Goal: Find specific page/section: Find specific page/section

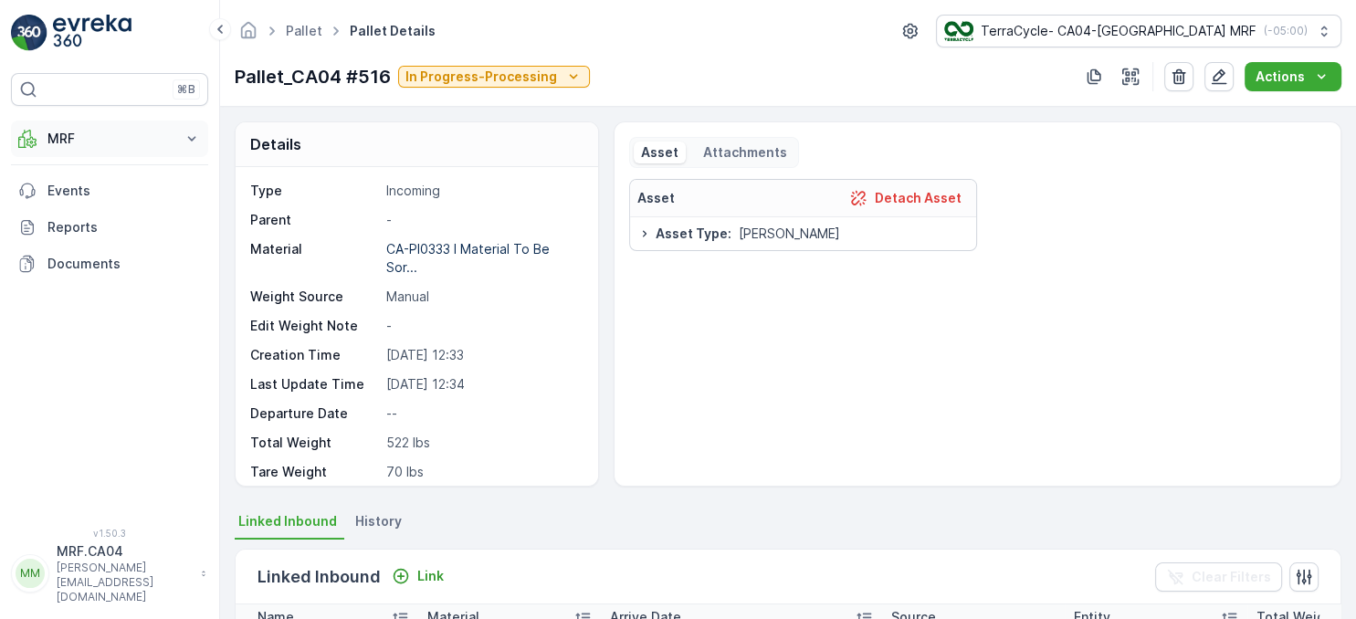
click at [79, 142] on p "MRF" at bounding box center [109, 139] width 124 height 18
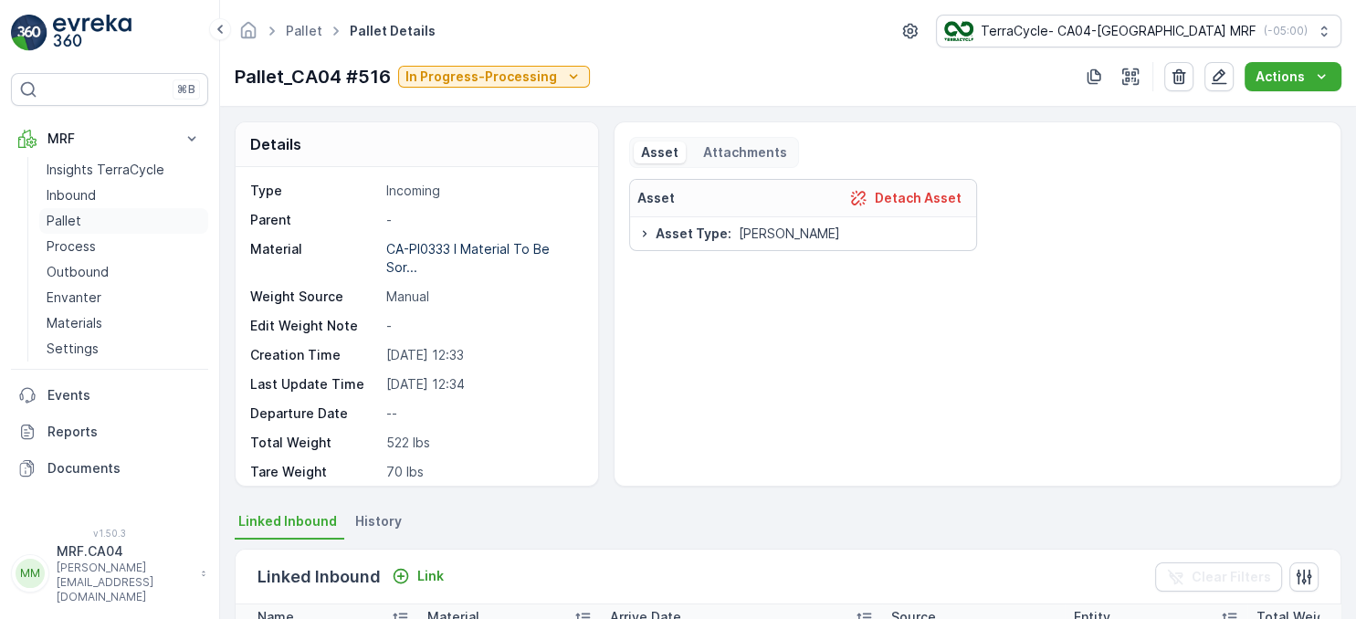
click at [64, 224] on p "Pallet" at bounding box center [64, 221] width 35 height 18
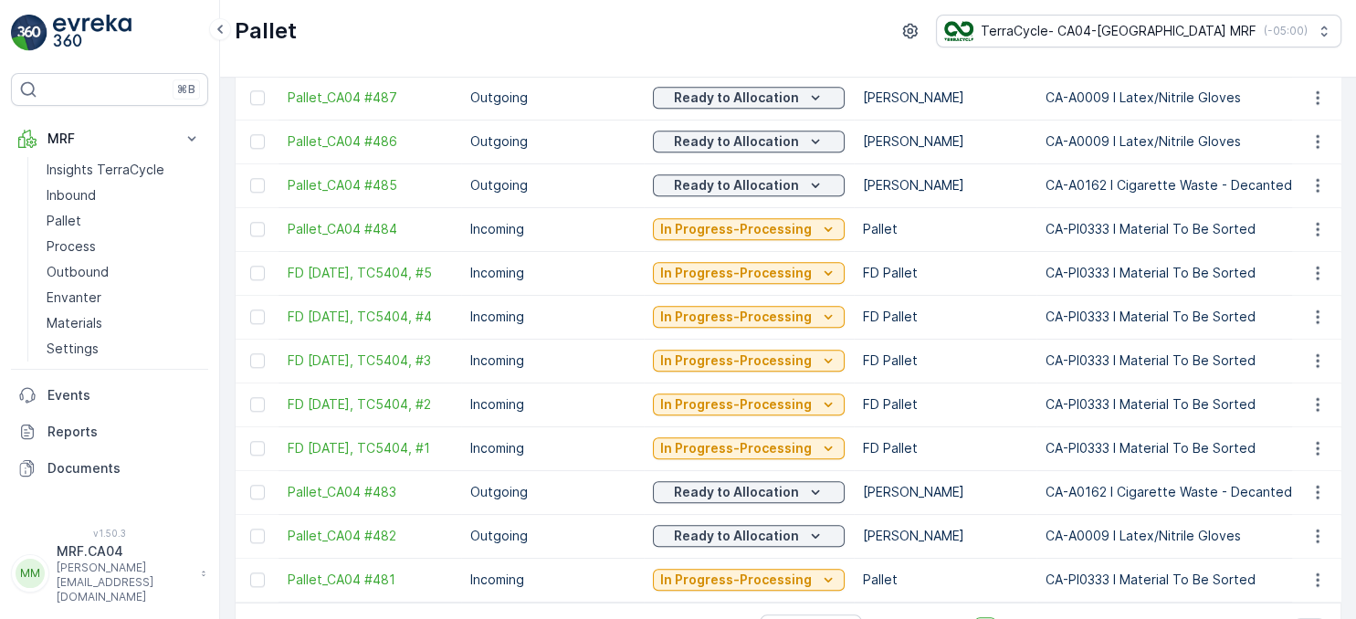
scroll to position [1853, 0]
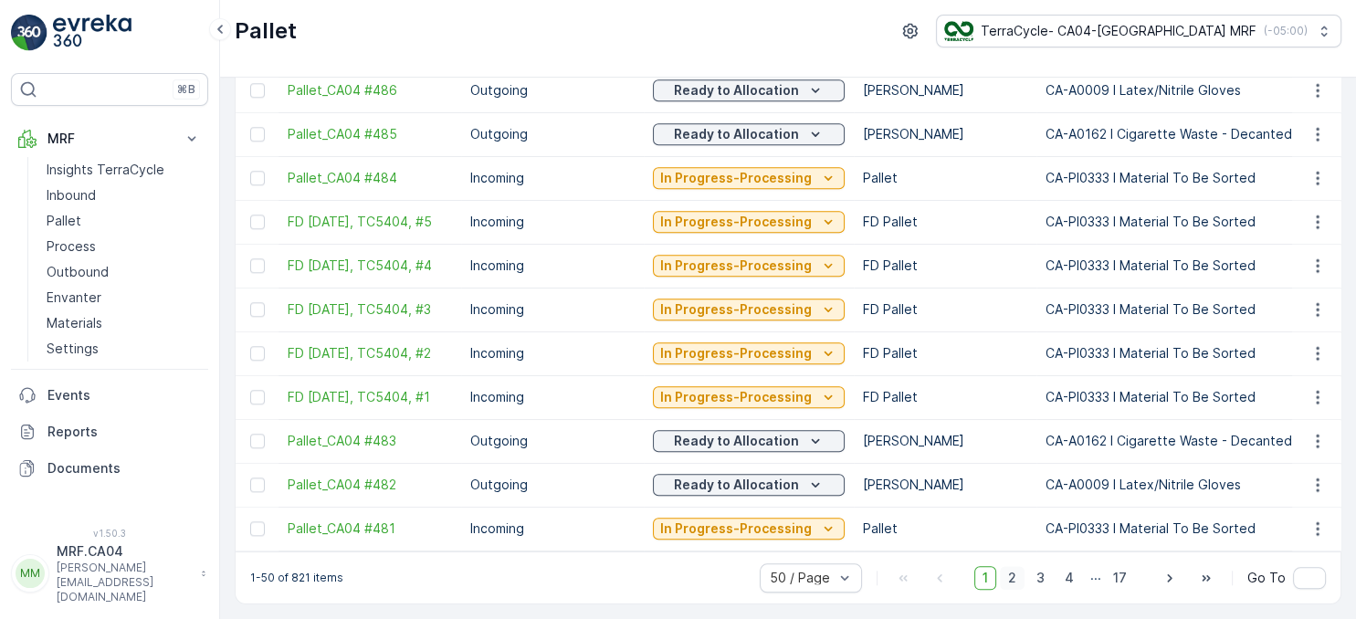
click at [1020, 580] on span "2" at bounding box center [1012, 578] width 25 height 24
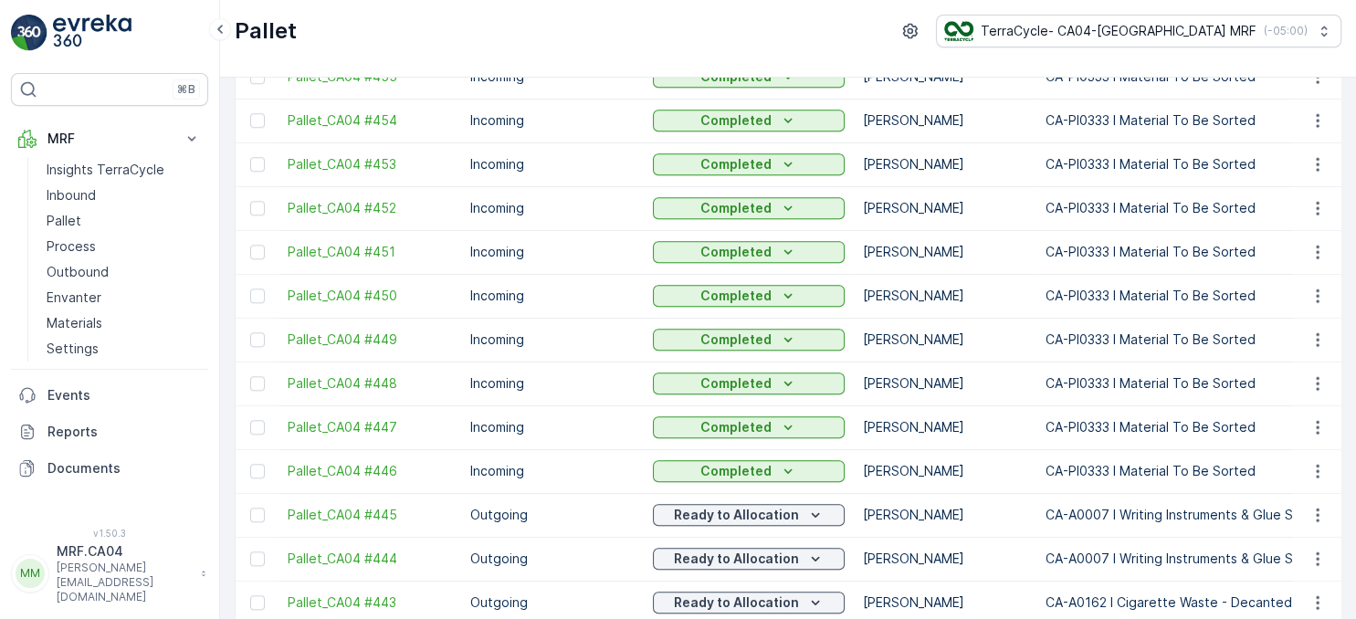
scroll to position [1850, 0]
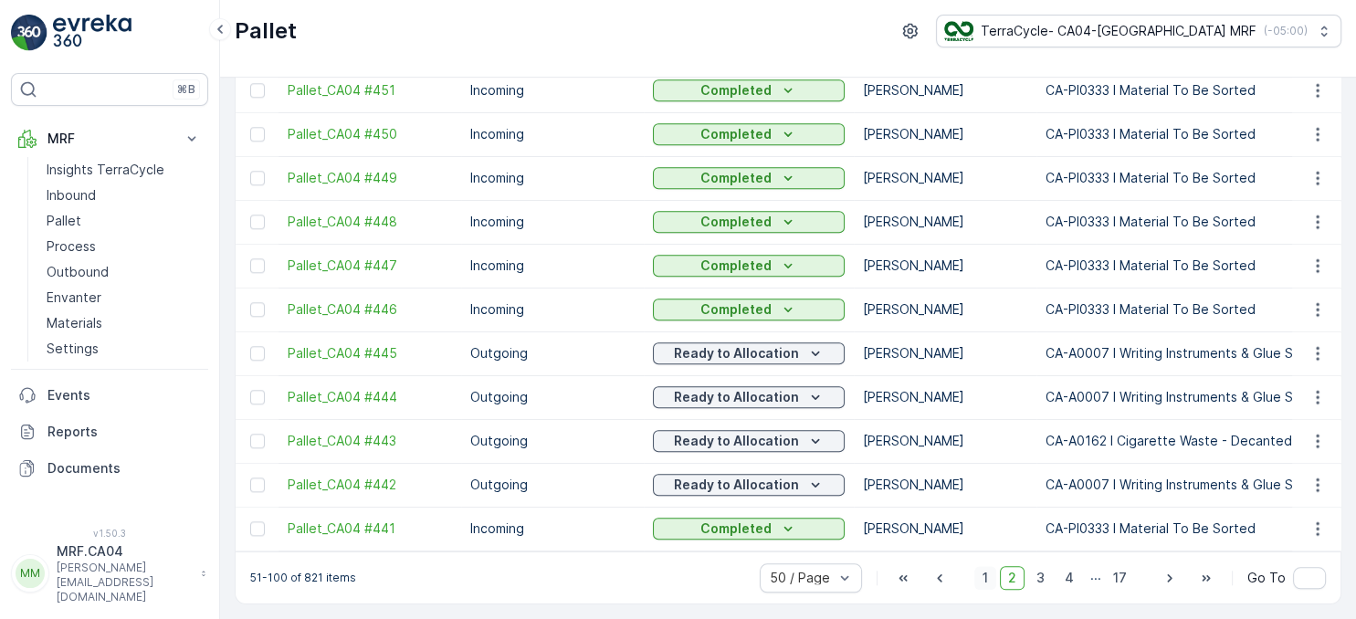
click at [992, 576] on span "1" at bounding box center [986, 578] width 22 height 24
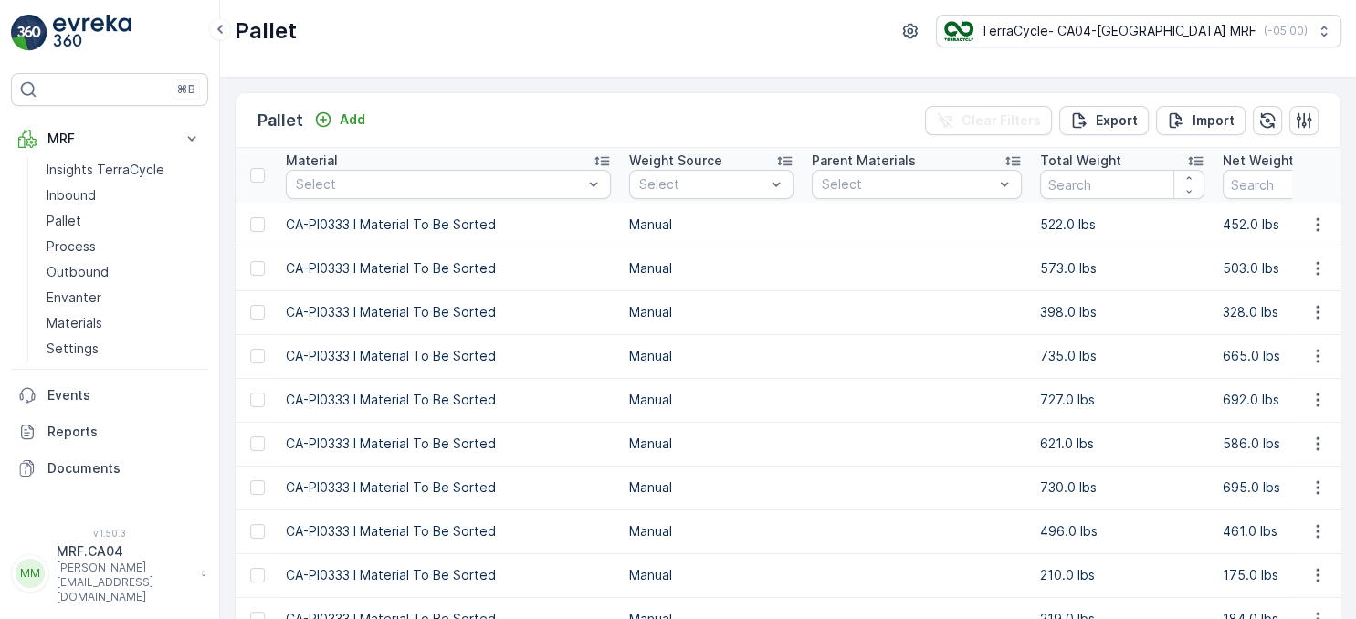
drag, startPoint x: 943, startPoint y: 301, endPoint x: 1031, endPoint y: 312, distance: 89.4
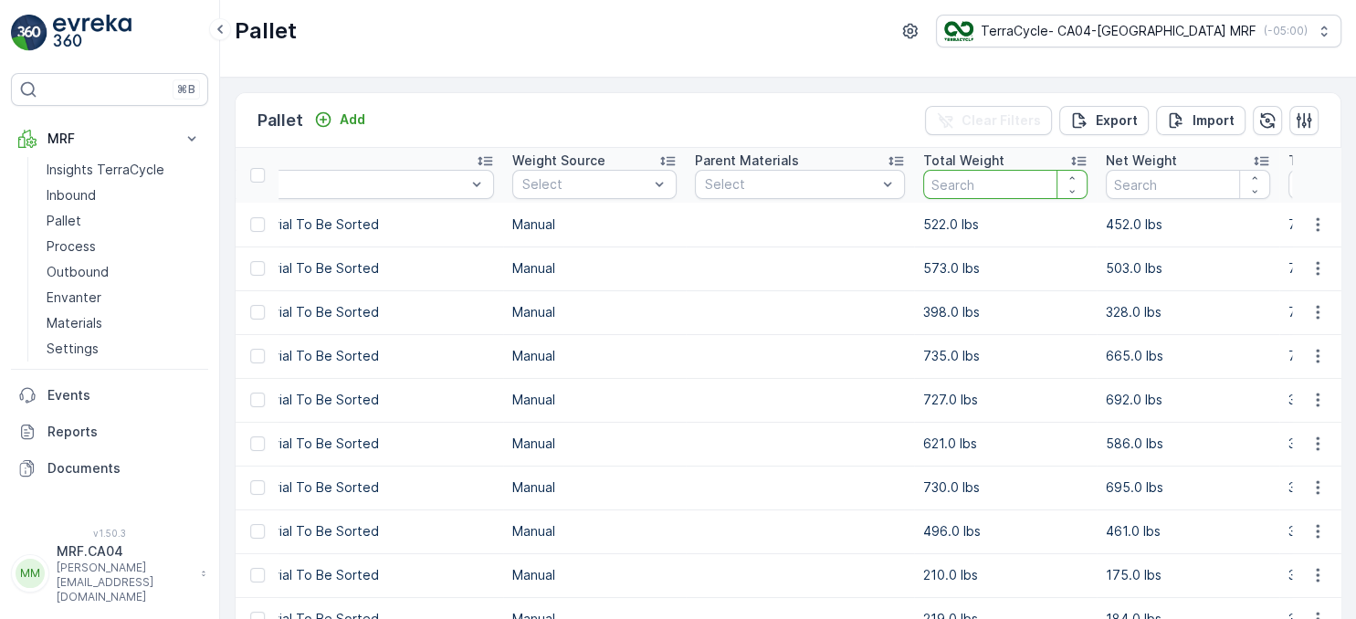
click at [976, 190] on input "number" at bounding box center [1006, 184] width 164 height 29
type input "303"
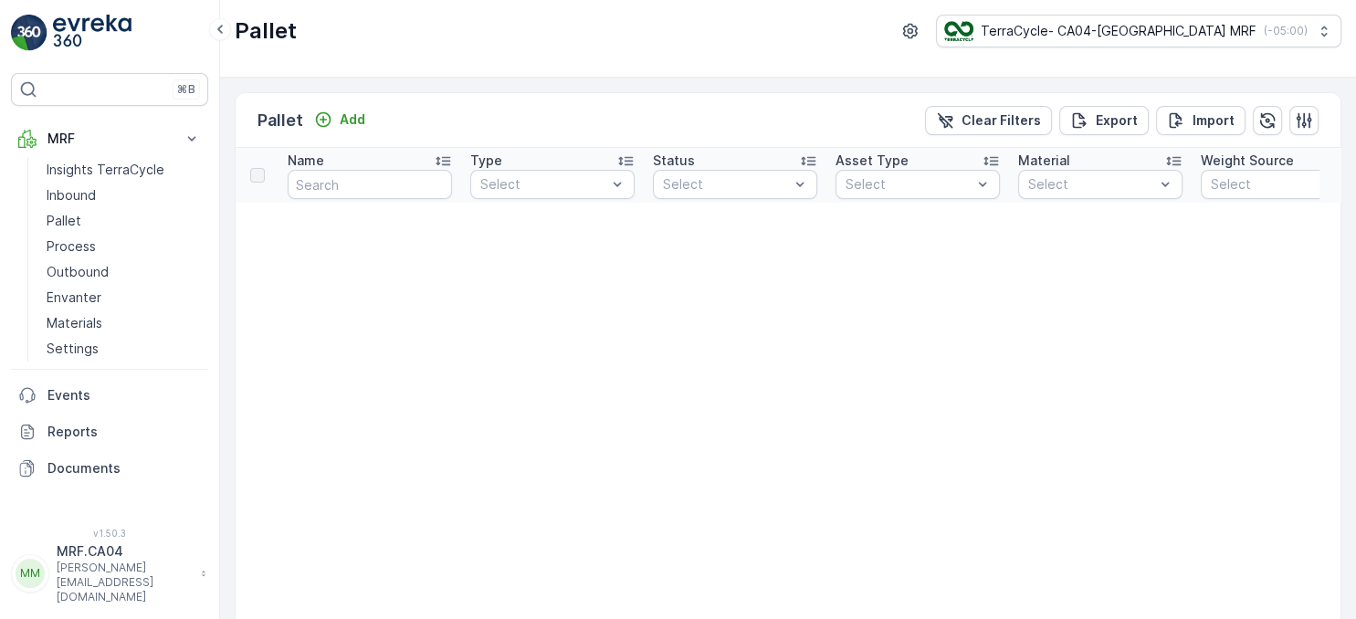
drag, startPoint x: 689, startPoint y: 337, endPoint x: 675, endPoint y: 334, distance: 14.0
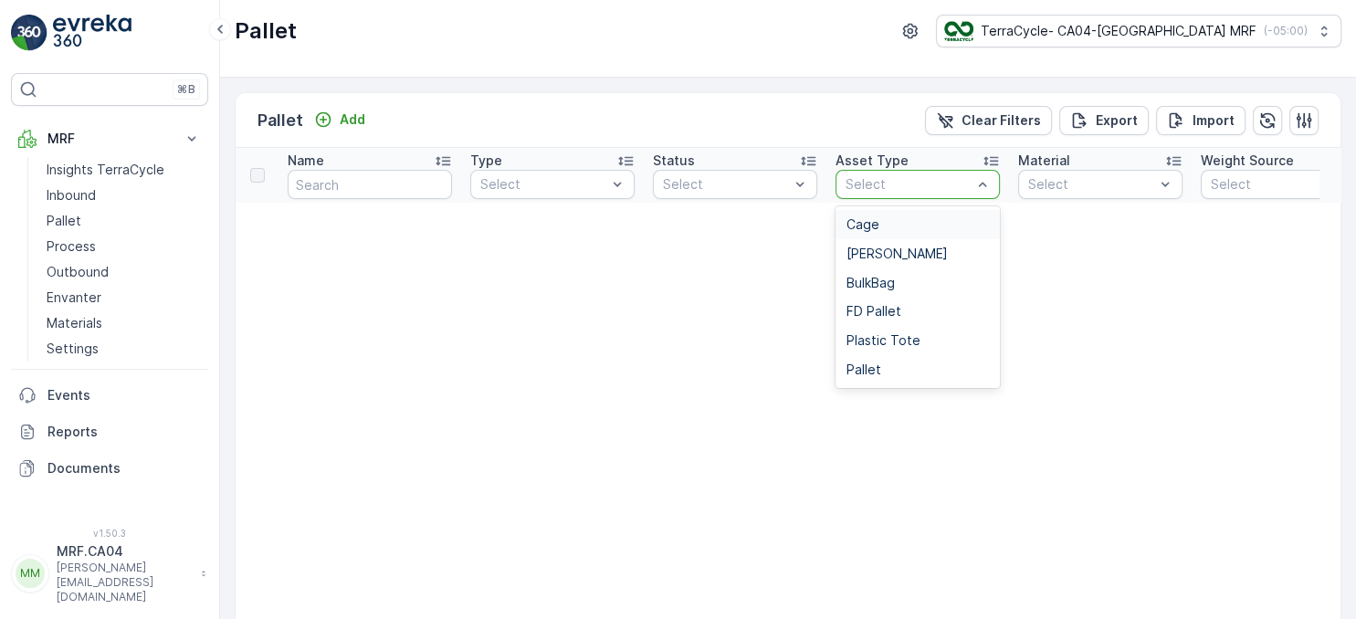
drag, startPoint x: 958, startPoint y: 185, endPoint x: 955, endPoint y: 213, distance: 27.6
click at [993, 121] on p "Clear Filters" at bounding box center [1001, 120] width 79 height 18
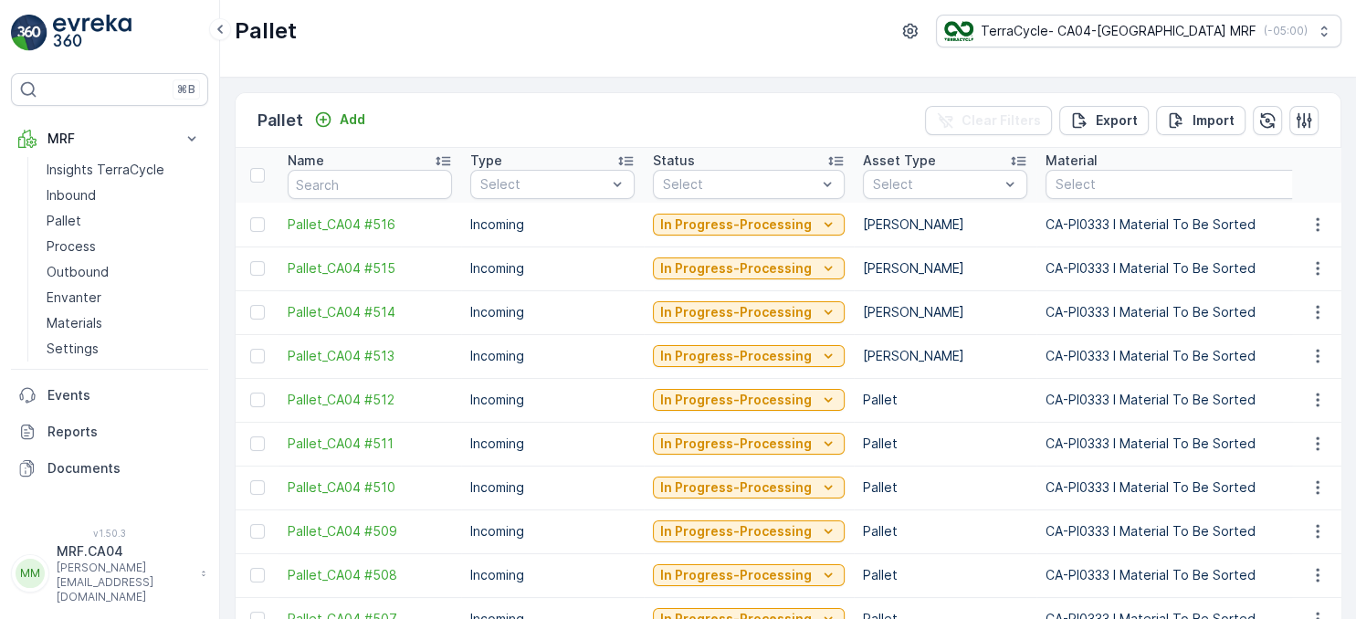
drag, startPoint x: 588, startPoint y: 241, endPoint x: 437, endPoint y: 250, distance: 151.9
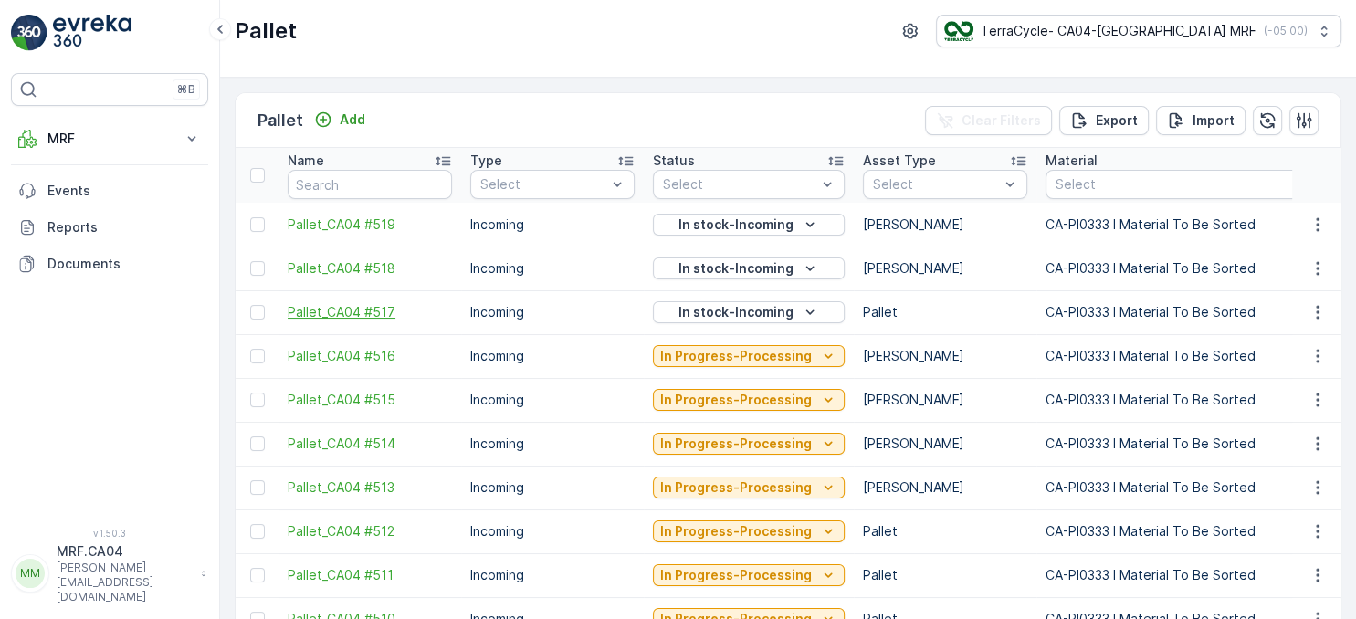
click at [368, 313] on span "Pallet_CA04 #517" at bounding box center [370, 312] width 164 height 18
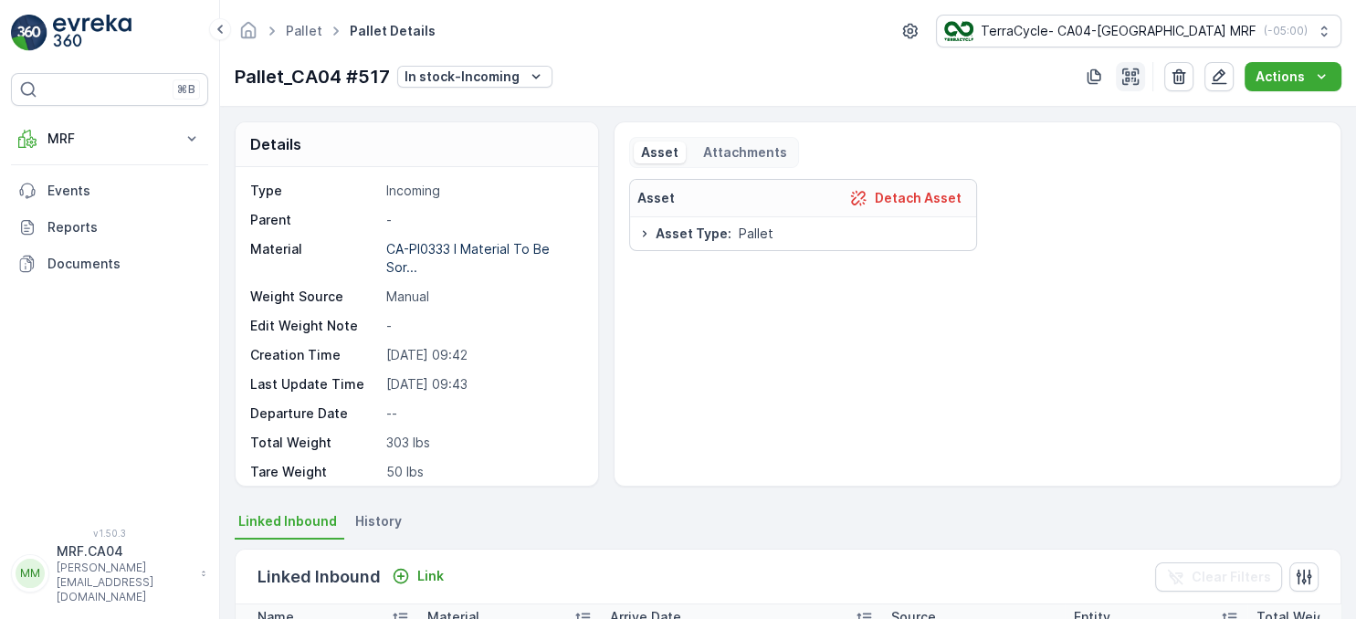
click at [1127, 70] on icon "button" at bounding box center [1131, 77] width 18 height 18
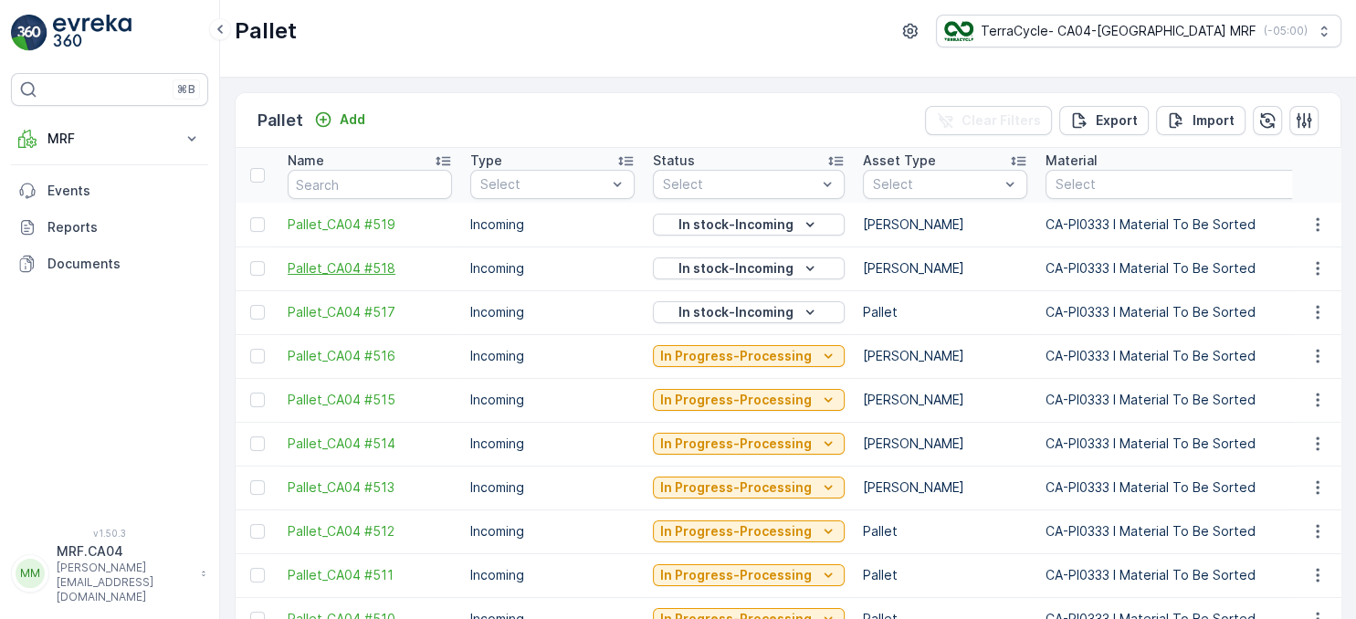
click at [371, 267] on span "Pallet_CA04 #518" at bounding box center [370, 268] width 164 height 18
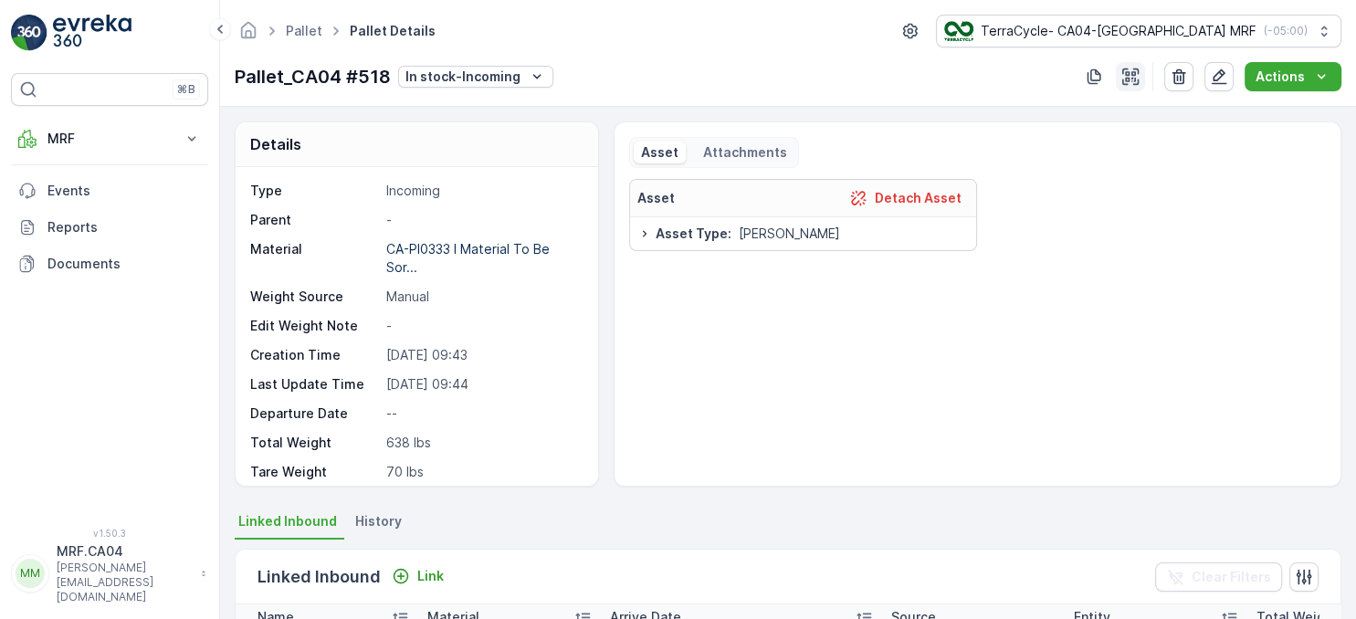
click at [1125, 77] on icon "button" at bounding box center [1131, 77] width 18 height 18
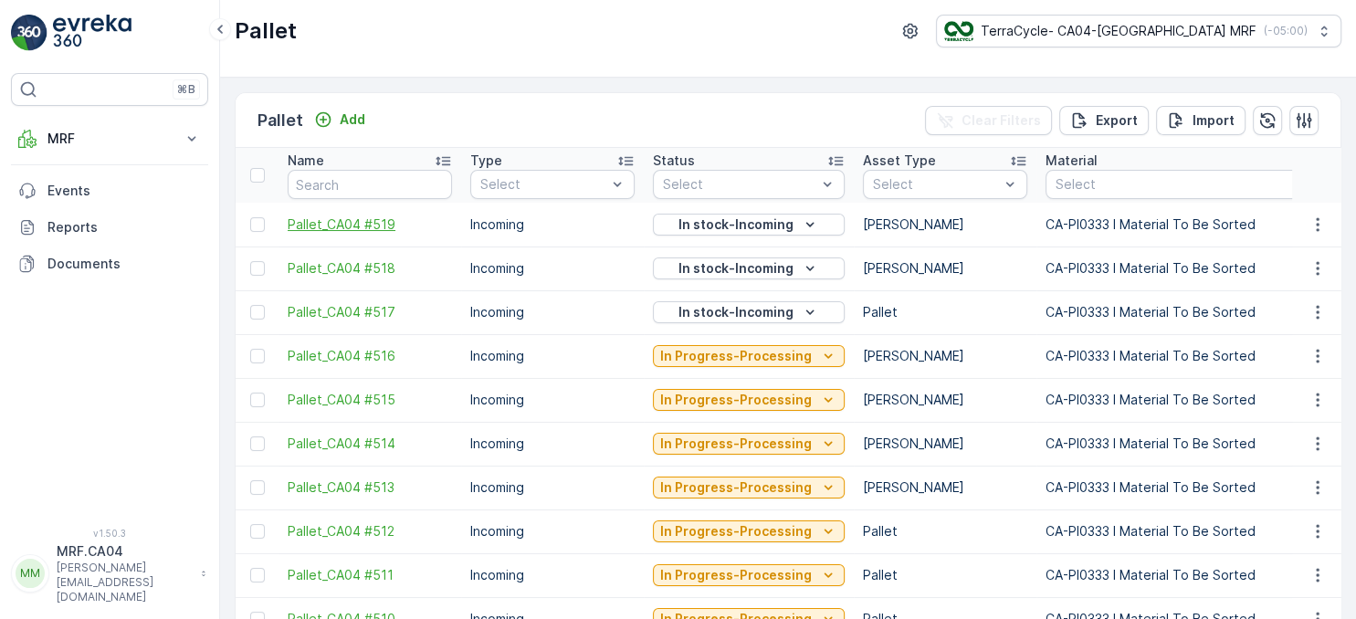
click at [347, 227] on span "Pallet_CA04 #519" at bounding box center [370, 225] width 164 height 18
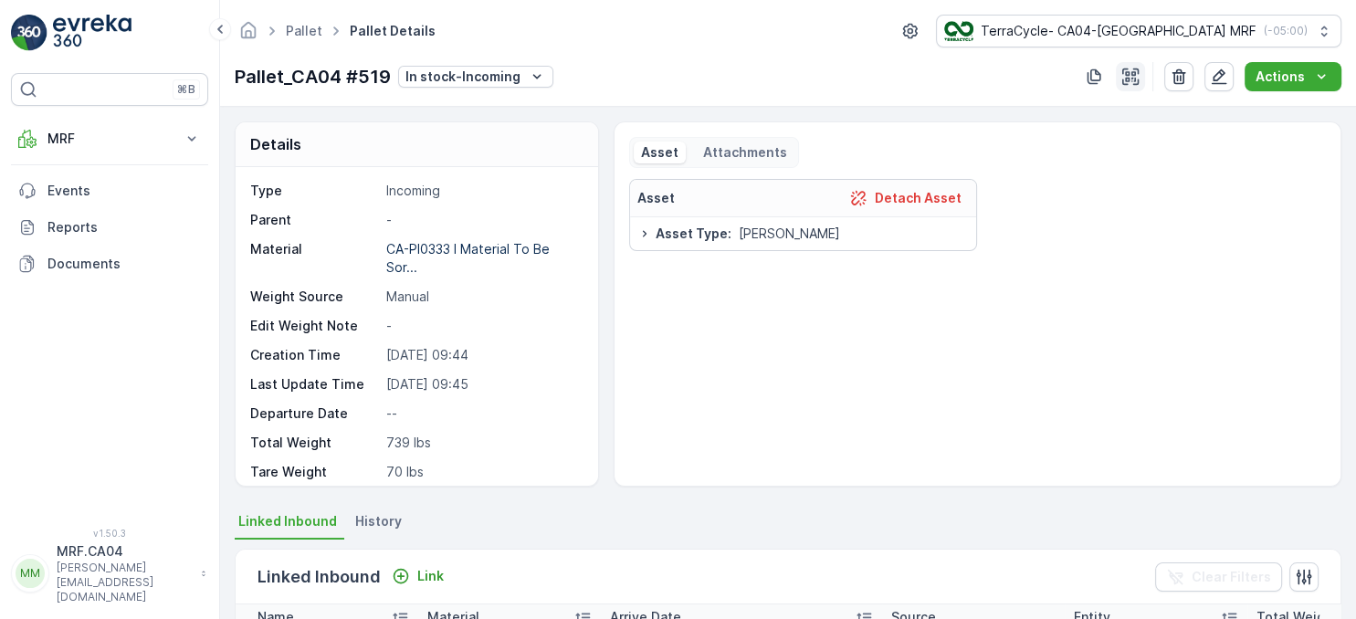
click at [1126, 74] on icon "button" at bounding box center [1131, 77] width 18 height 18
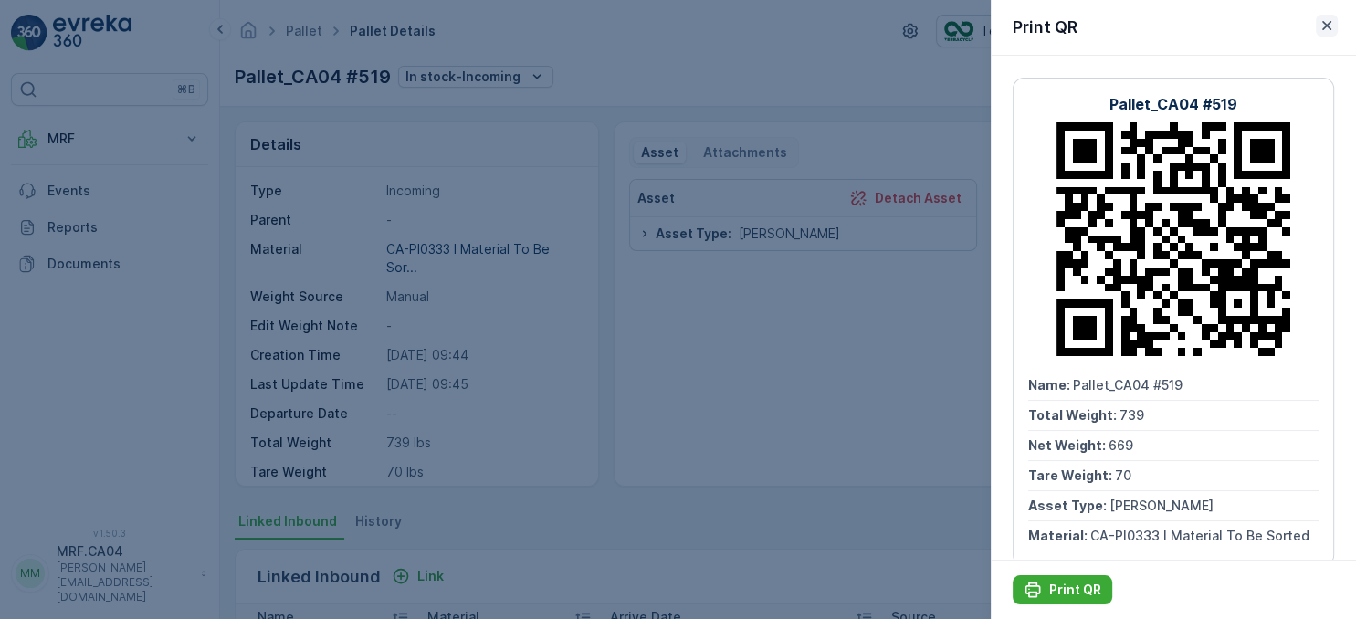
click at [1328, 24] on icon "button" at bounding box center [1327, 25] width 9 height 9
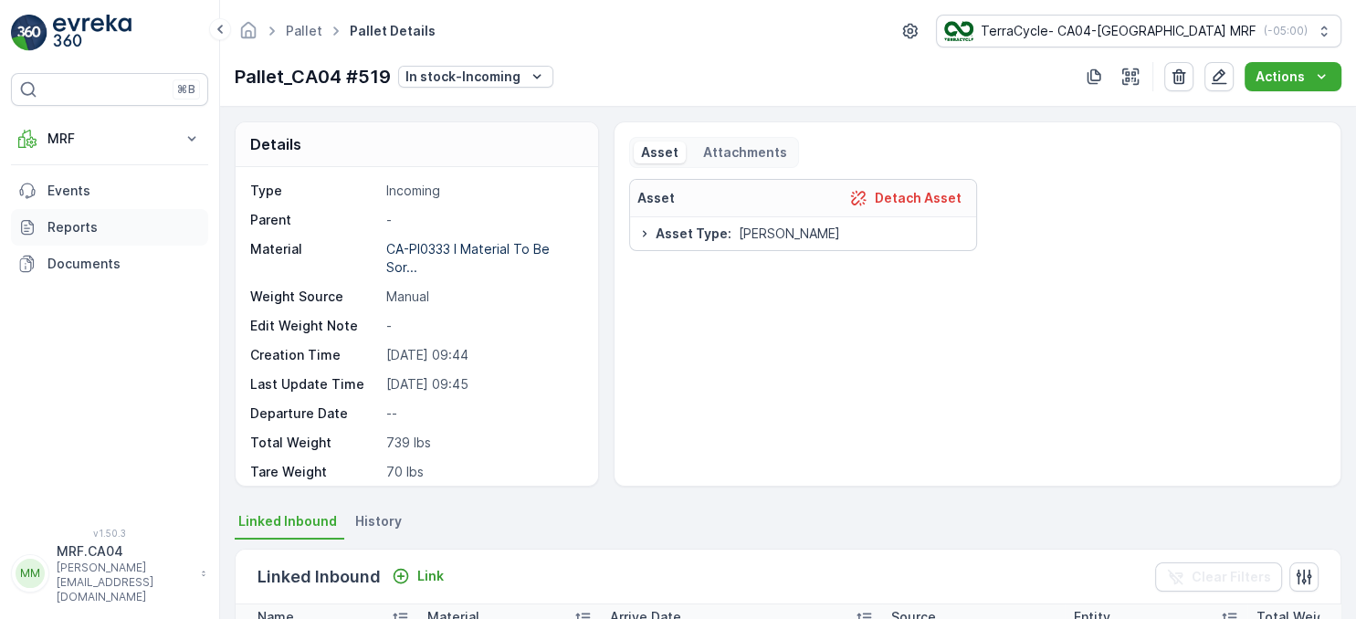
click at [81, 221] on p "Reports" at bounding box center [123, 227] width 153 height 18
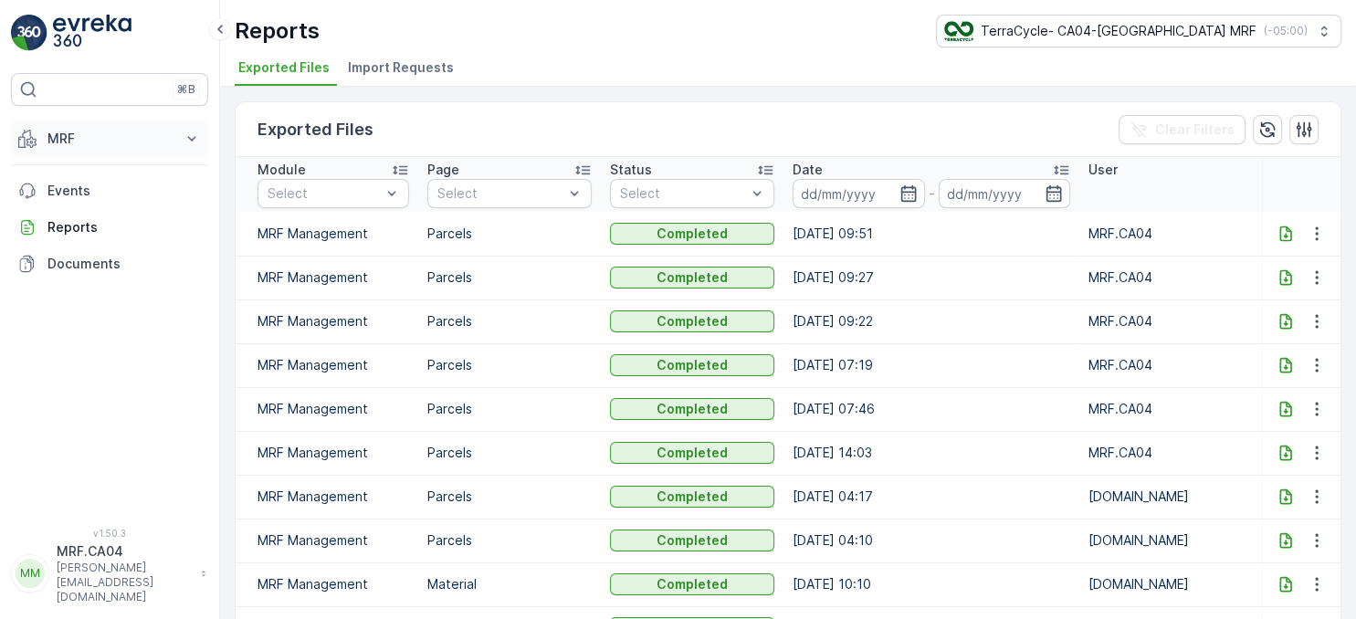
click at [58, 148] on button "MRF" at bounding box center [109, 139] width 197 height 37
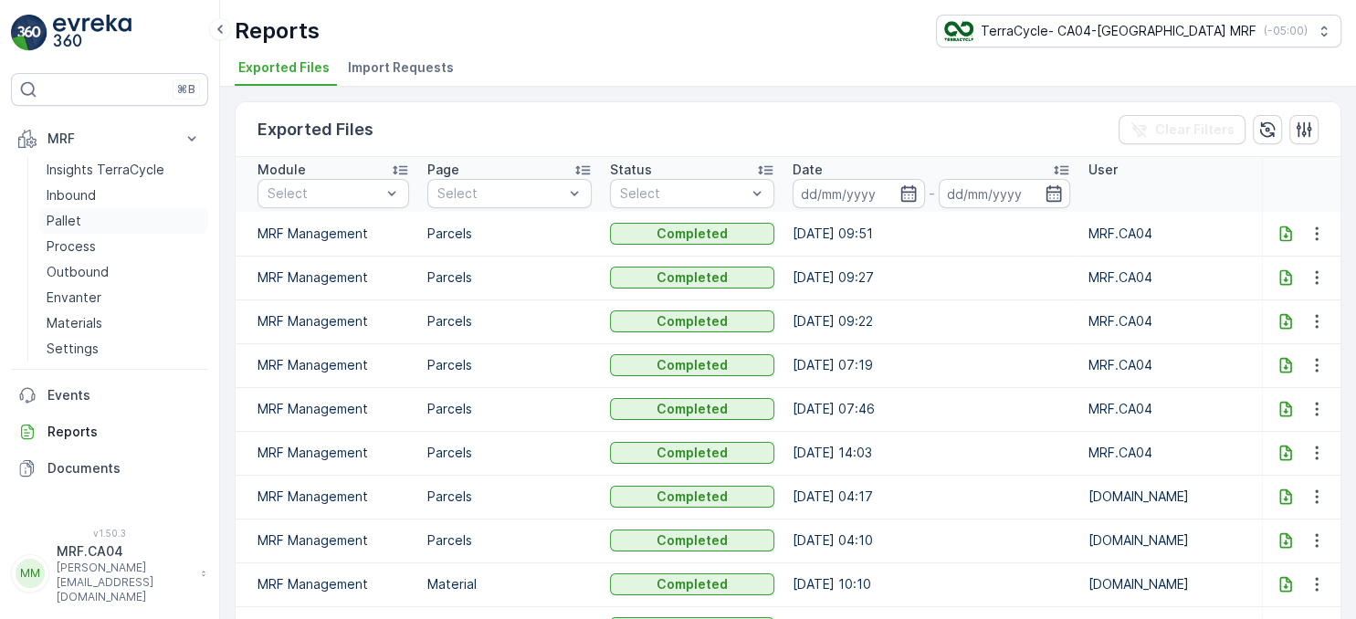
click at [71, 217] on p "Pallet" at bounding box center [64, 221] width 35 height 18
